Goal: Use online tool/utility

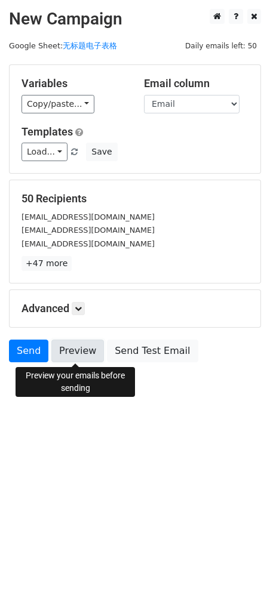
click at [72, 354] on link "Preview" at bounding box center [77, 350] width 52 height 23
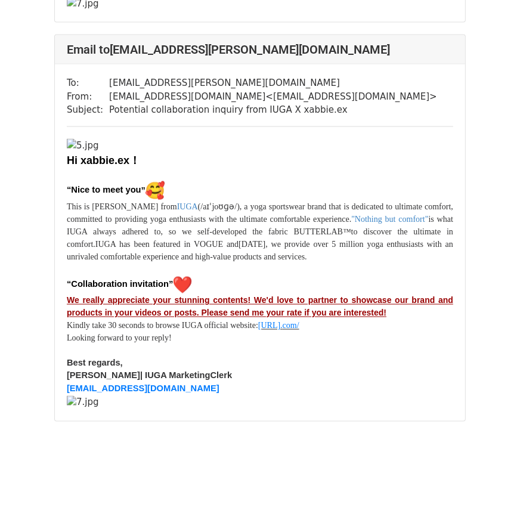
scroll to position [30677, 0]
